Goal: Transaction & Acquisition: Purchase product/service

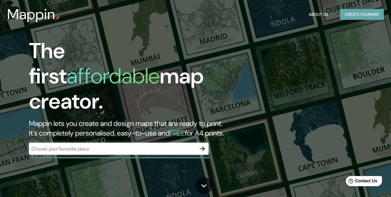
click at [352, 18] on button "Create your map" at bounding box center [362, 14] width 44 height 11
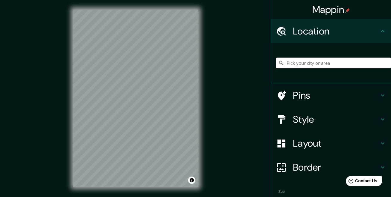
click at [340, 66] on input "Pick your city or area" at bounding box center [333, 62] width 115 height 11
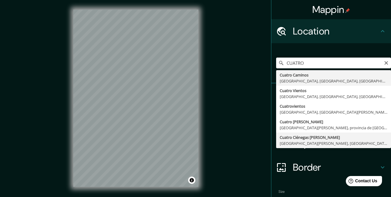
type input "Cuatro Ciénegas [PERSON_NAME], [GEOGRAPHIC_DATA][PERSON_NAME], [GEOGRAPHIC_DATA]"
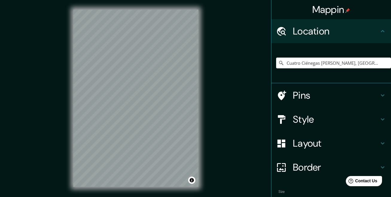
click at [296, 120] on h4 "Style" at bounding box center [336, 119] width 86 height 12
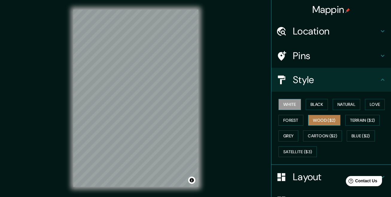
click at [317, 121] on button "Wood ($2)" at bounding box center [324, 120] width 32 height 11
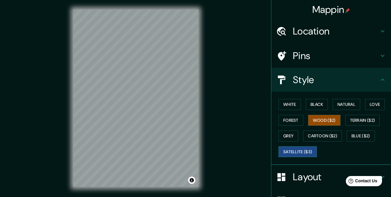
click at [279, 149] on button "Satellite ($3)" at bounding box center [298, 151] width 38 height 11
click at [283, 107] on button "White" at bounding box center [290, 104] width 22 height 11
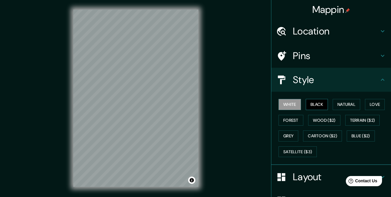
click at [313, 106] on button "Black" at bounding box center [317, 104] width 22 height 11
click at [299, 31] on h4 "Location" at bounding box center [336, 31] width 86 height 12
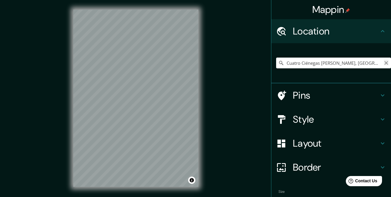
click at [384, 63] on icon "Clear" at bounding box center [386, 63] width 4 height 4
type input "Monclova, [GEOGRAPHIC_DATA][PERSON_NAME], [GEOGRAPHIC_DATA]"
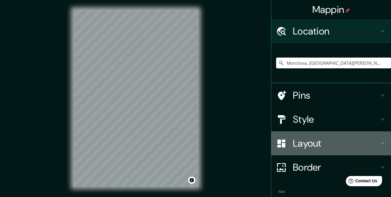
click at [305, 140] on h4 "Layout" at bounding box center [336, 143] width 86 height 12
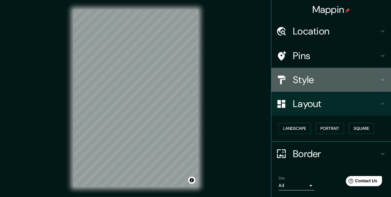
click at [297, 83] on h4 "Style" at bounding box center [336, 80] width 86 height 12
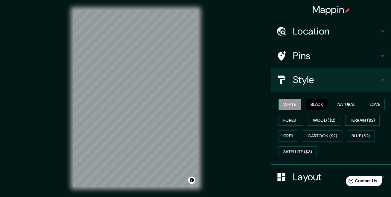
click at [279, 106] on button "White" at bounding box center [290, 104] width 22 height 11
click at [333, 103] on button "Natural" at bounding box center [347, 104] width 28 height 11
click at [281, 105] on button "White" at bounding box center [290, 104] width 22 height 11
click at [313, 105] on button "Black" at bounding box center [317, 104] width 22 height 11
click at [369, 103] on button "Love" at bounding box center [375, 104] width 20 height 11
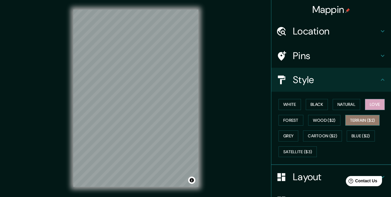
click at [361, 120] on button "Terrain ($2)" at bounding box center [362, 120] width 35 height 11
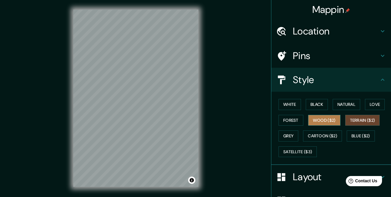
click at [320, 120] on button "Wood ($2)" at bounding box center [324, 120] width 32 height 11
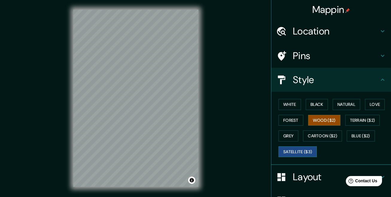
click at [290, 149] on button "Satellite ($3)" at bounding box center [298, 151] width 38 height 11
click at [290, 120] on button "Forest" at bounding box center [291, 120] width 25 height 11
click at [318, 117] on button "Wood ($2)" at bounding box center [324, 120] width 32 height 11
click at [281, 153] on button "Satellite ($3)" at bounding box center [298, 151] width 38 height 11
click at [191, 178] on button "Toggle attribution" at bounding box center [191, 179] width 7 height 7
